Goal: Transaction & Acquisition: Purchase product/service

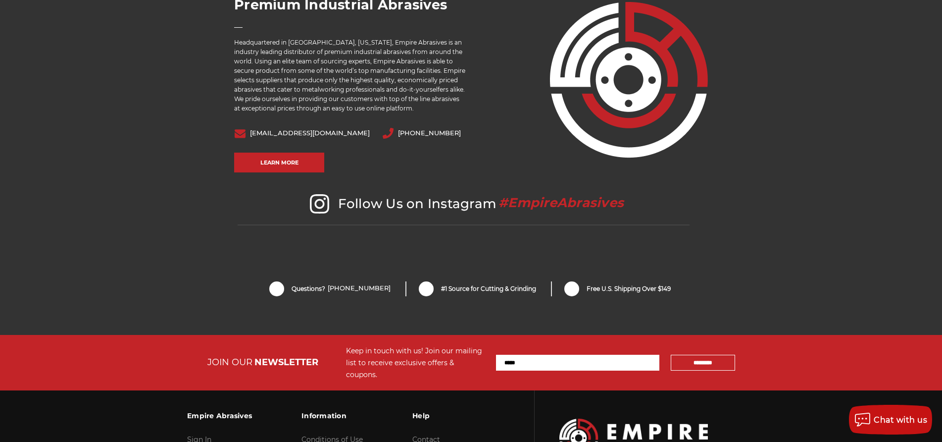
scroll to position [1981, 0]
click at [320, 127] on span "sales@empireabrasives.com" at bounding box center [302, 132] width 136 height 10
click at [319, 129] on link "sales@empireabrasives.com" at bounding box center [310, 132] width 120 height 7
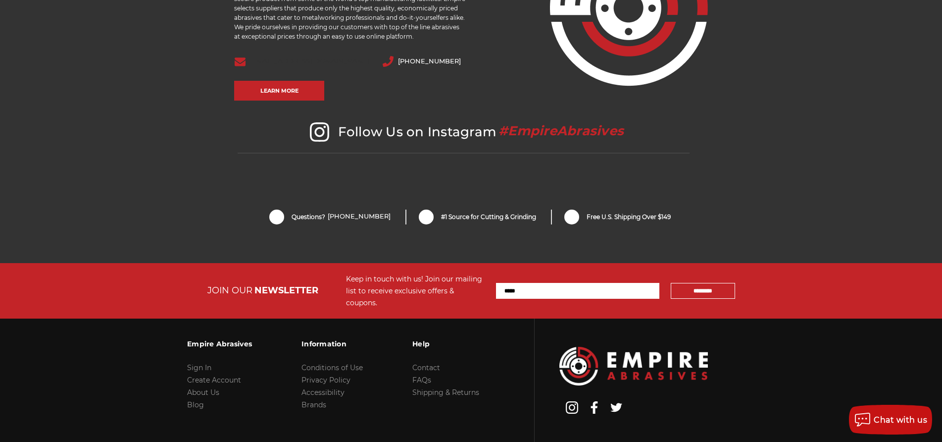
scroll to position [2096, 0]
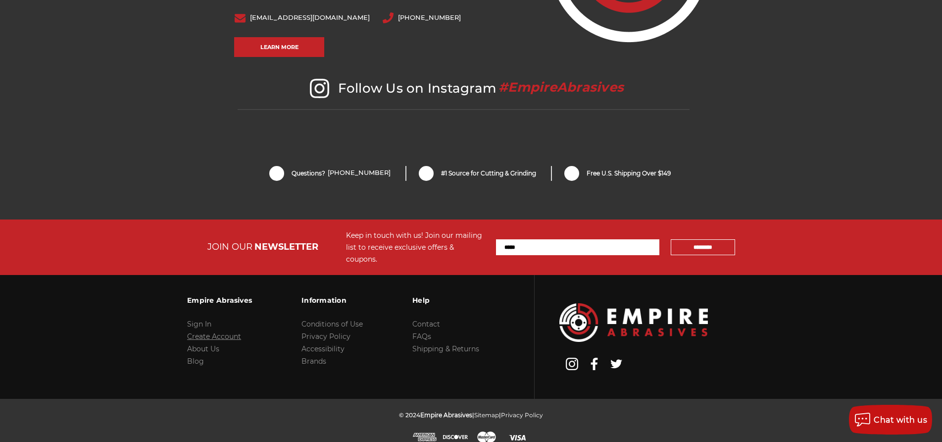
click at [210, 332] on link "Create Account" at bounding box center [214, 336] width 54 height 9
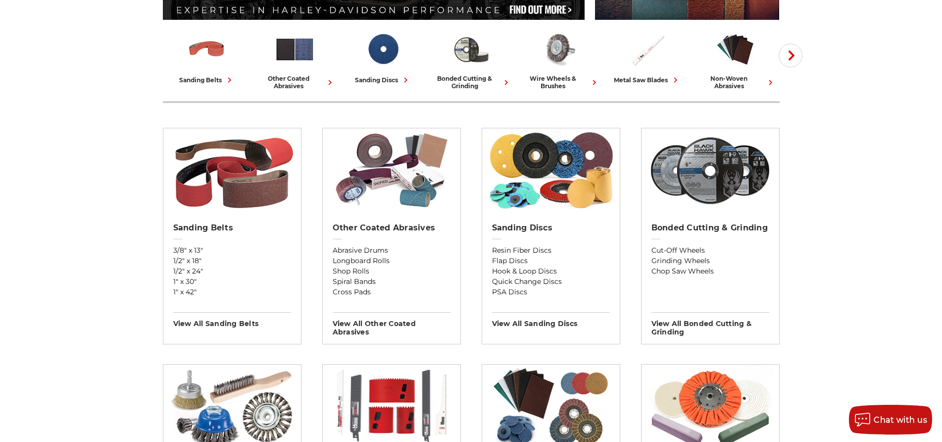
scroll to position [248, 0]
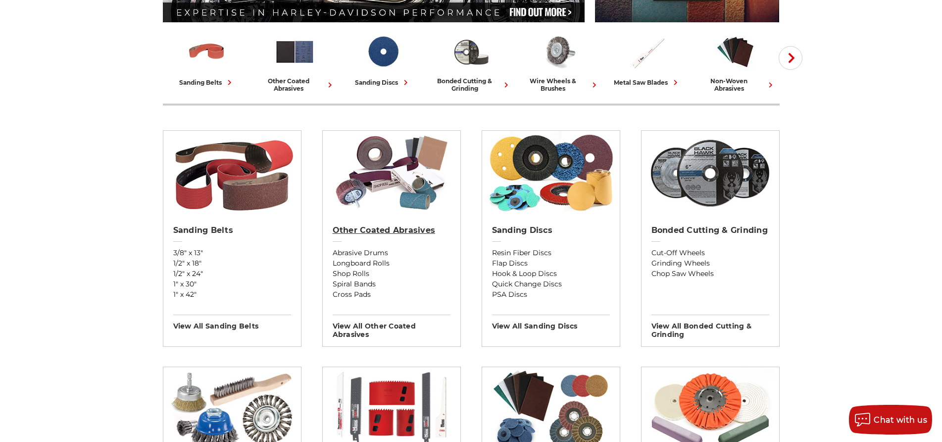
click at [391, 227] on h2 "Other Coated Abrasives" at bounding box center [392, 230] width 118 height 10
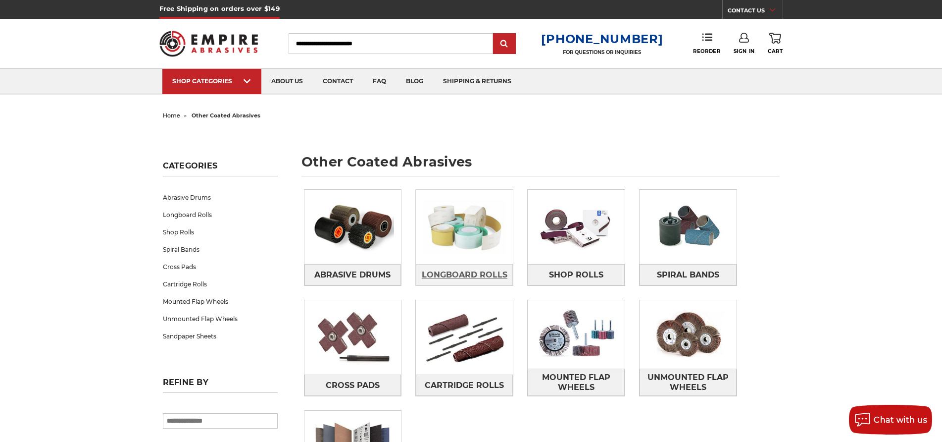
click at [455, 269] on span "Longboard Rolls" at bounding box center [465, 274] width 86 height 17
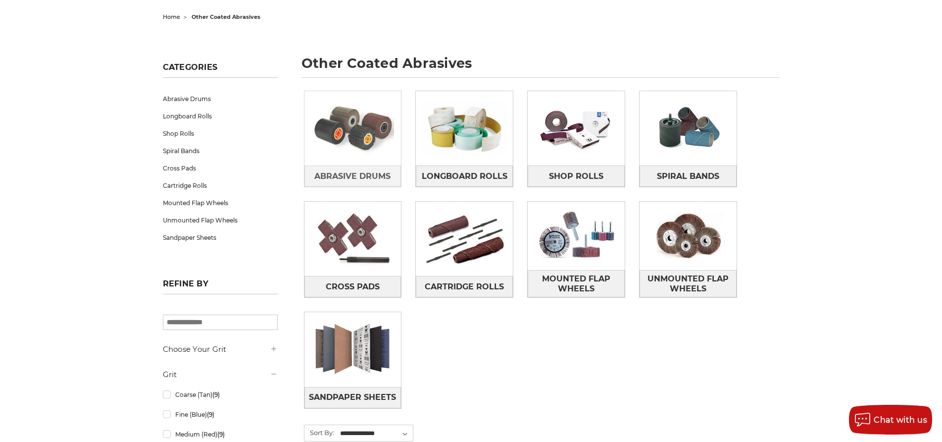
scroll to position [99, 0]
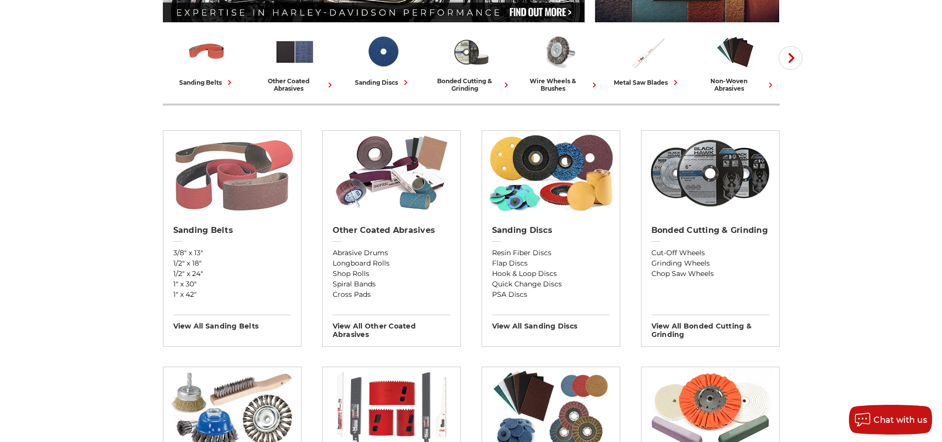
click at [232, 191] on img at bounding box center [232, 173] width 128 height 84
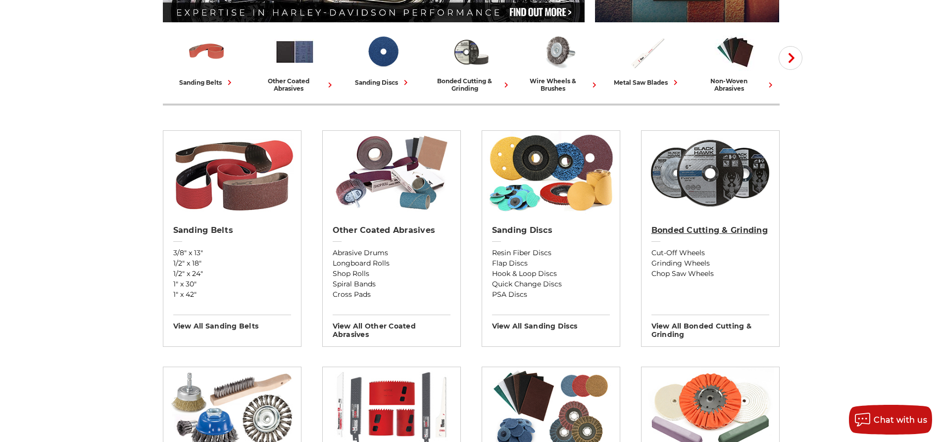
click at [724, 230] on h2 "Bonded Cutting & Grinding" at bounding box center [711, 230] width 118 height 10
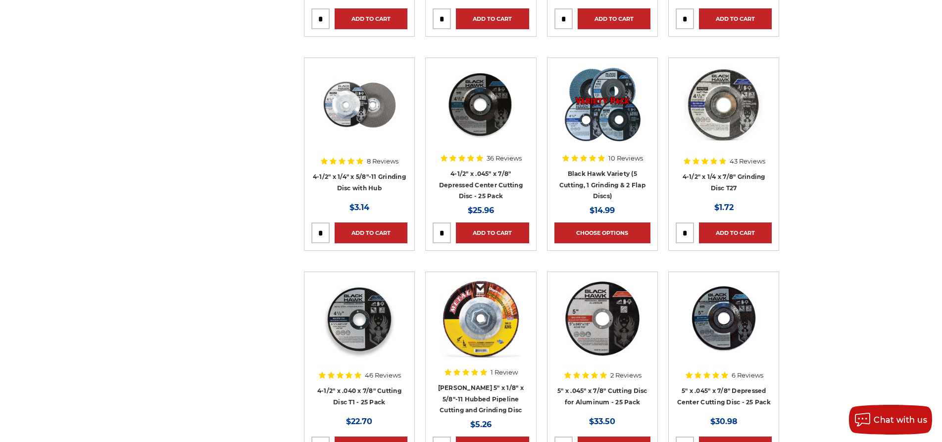
scroll to position [1139, 0]
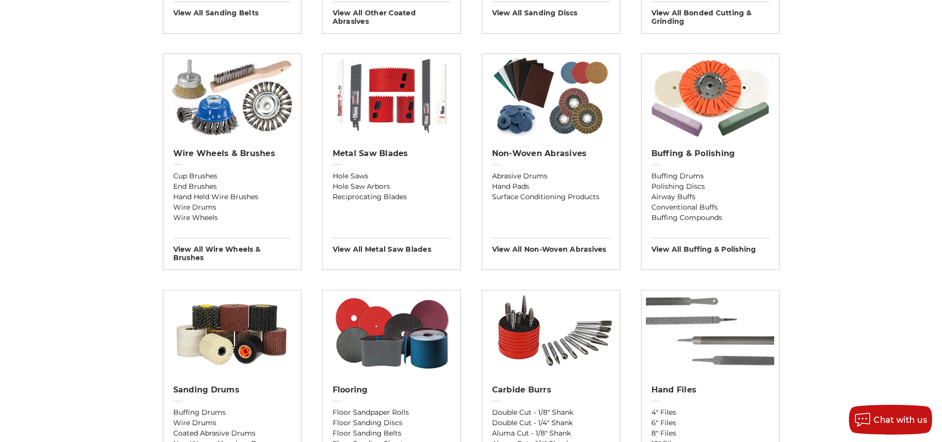
scroll to position [545, 0]
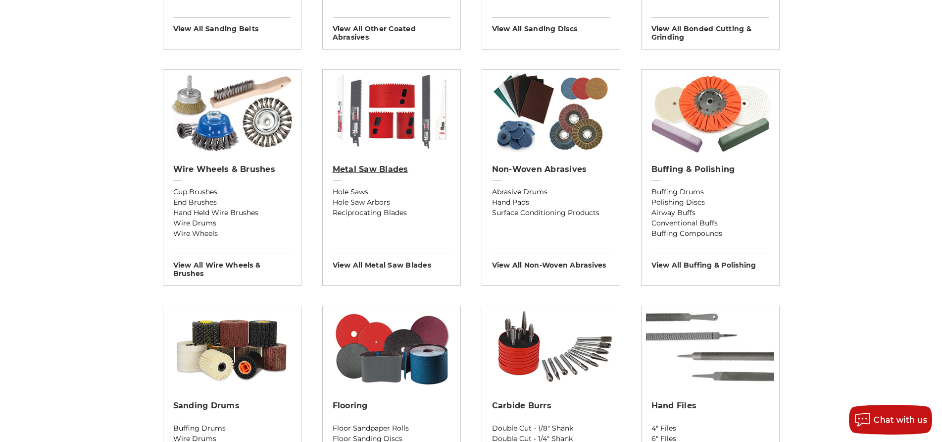
click at [391, 171] on h2 "Metal Saw Blades" at bounding box center [392, 169] width 118 height 10
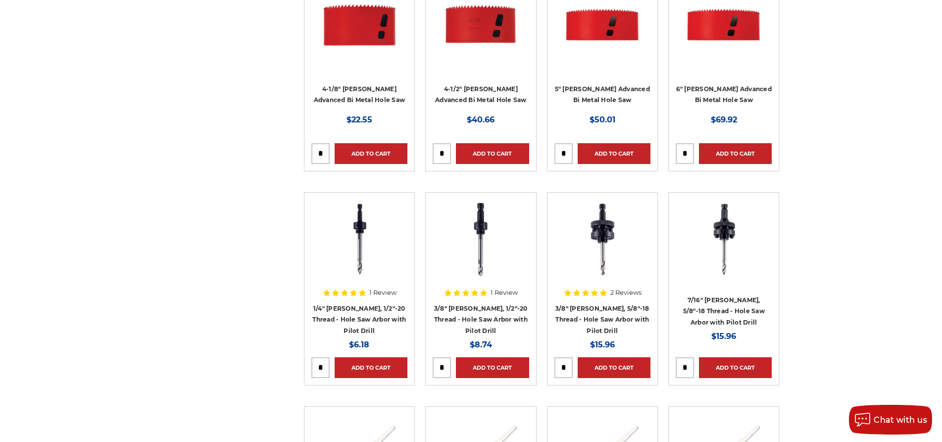
scroll to position [1238, 0]
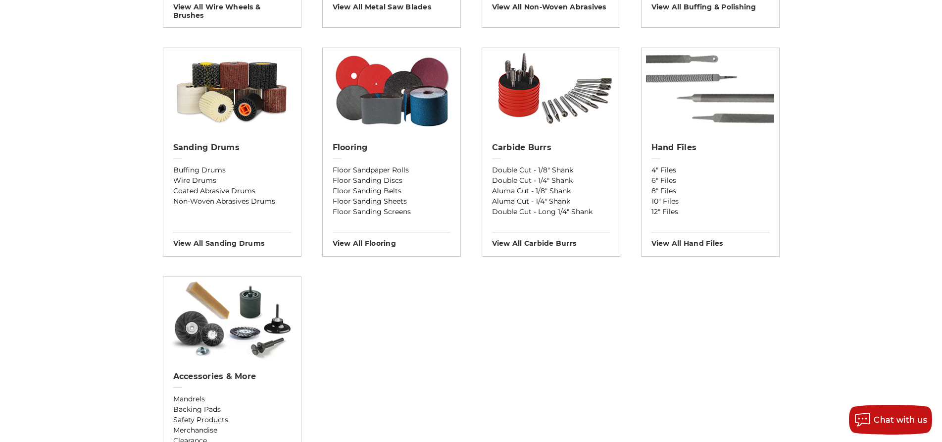
scroll to position [693, 0]
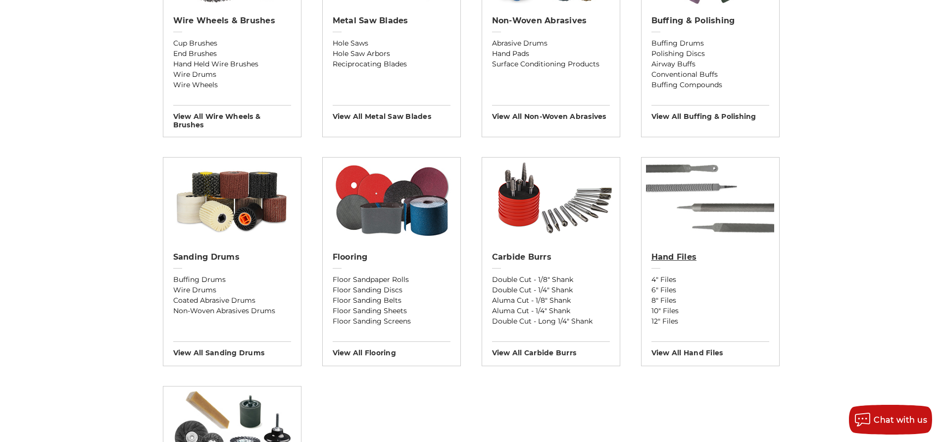
click at [678, 255] on h2 "Hand Files" at bounding box center [711, 257] width 118 height 10
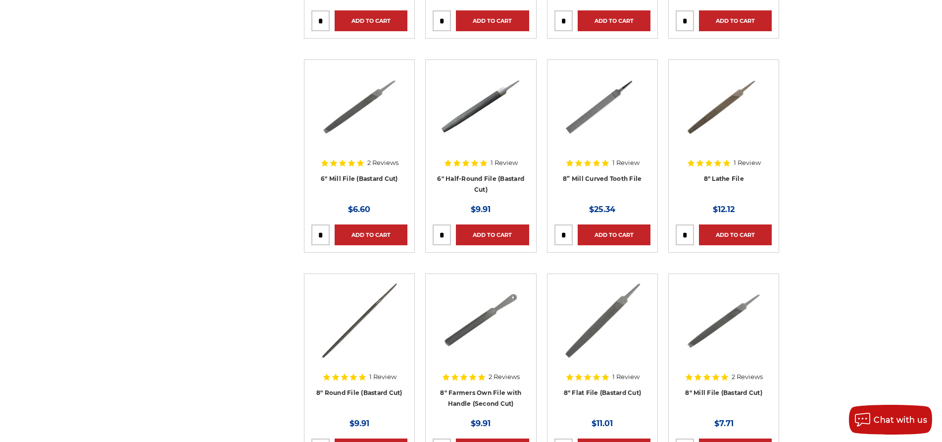
scroll to position [545, 0]
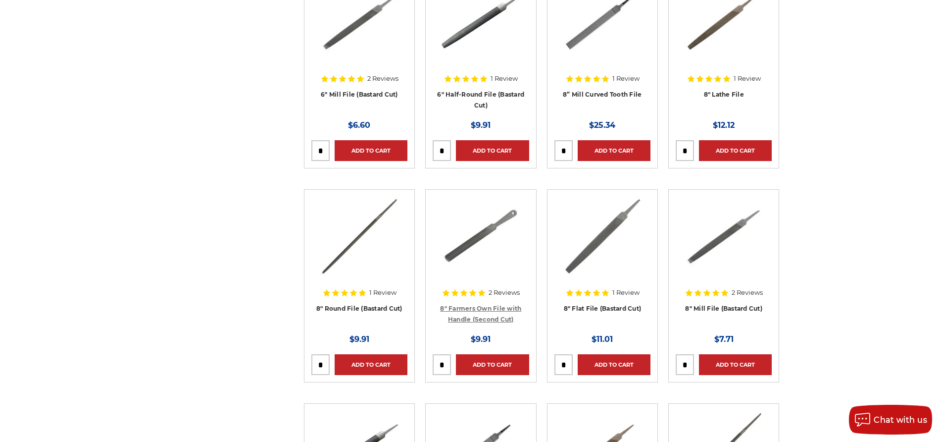
click at [482, 306] on link "8" Farmers Own File with Handle (Second Cut)" at bounding box center [480, 314] width 81 height 19
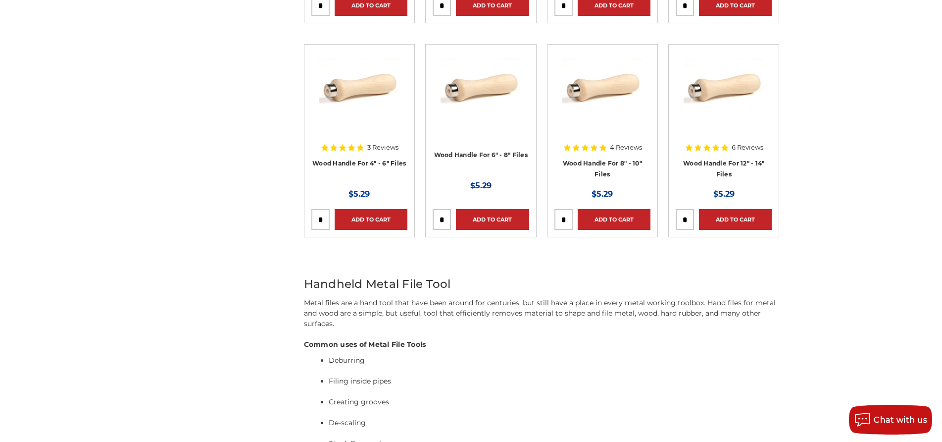
scroll to position [3813, 0]
